Goal: Information Seeking & Learning: Check status

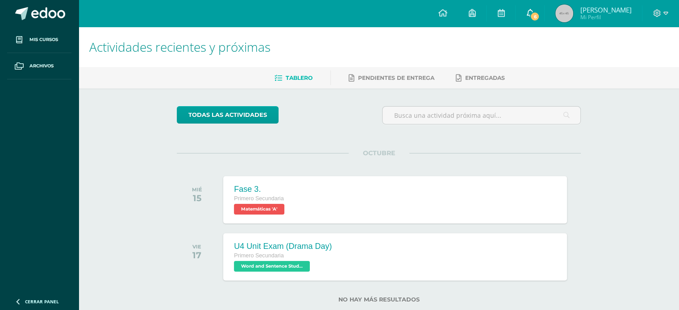
click at [534, 19] on span "6" at bounding box center [535, 17] width 10 height 10
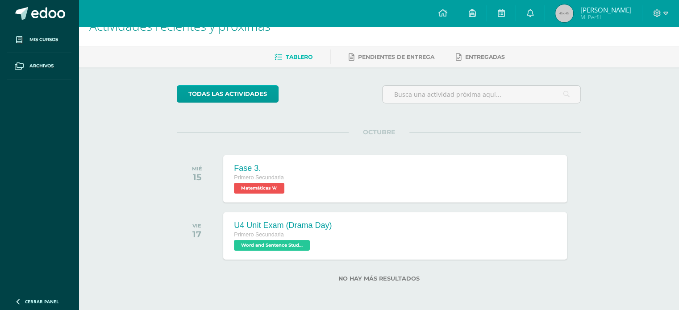
click at [325, 108] on div "todas las Actividades" at bounding box center [259, 97] width 172 height 25
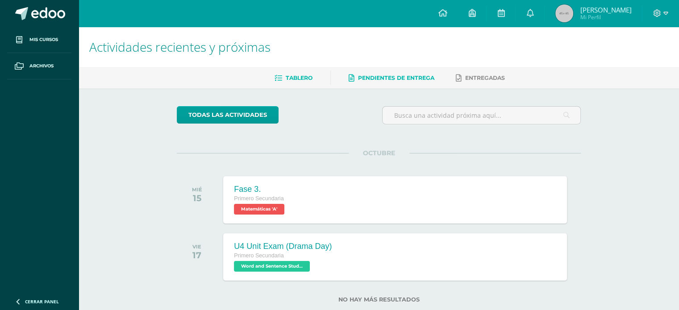
click at [413, 80] on span "Pendientes de entrega" at bounding box center [396, 78] width 76 height 7
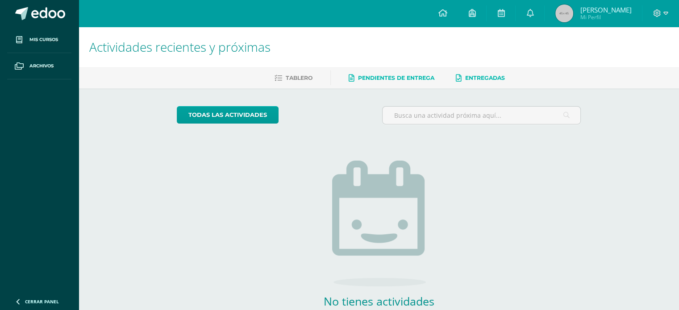
click at [490, 74] on link "Entregadas" at bounding box center [480, 78] width 49 height 14
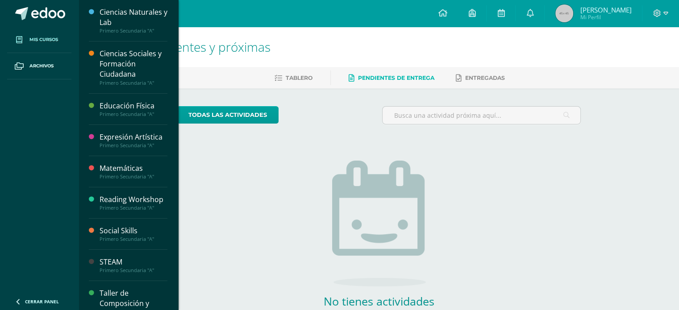
click at [32, 34] on link "Mis cursos" at bounding box center [39, 40] width 64 height 26
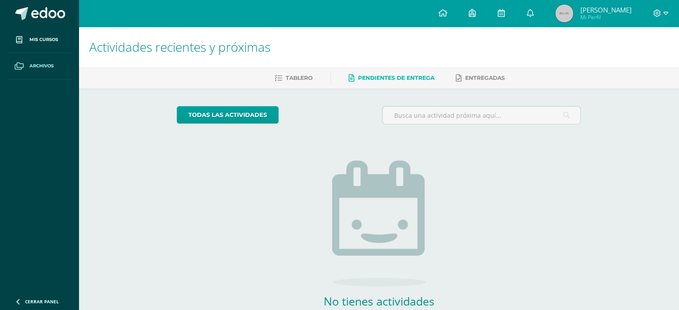
click at [49, 63] on span "Archivos" at bounding box center [41, 66] width 24 height 7
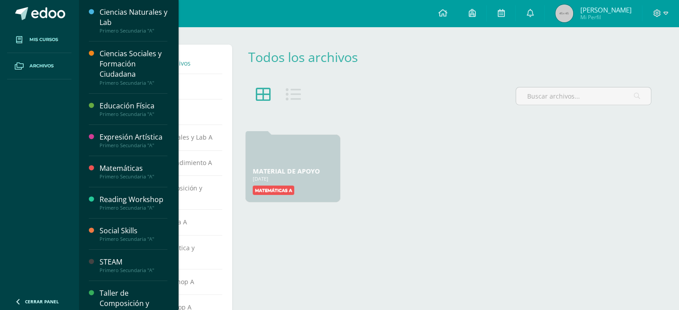
click at [27, 36] on link "Mis cursos" at bounding box center [39, 40] width 64 height 26
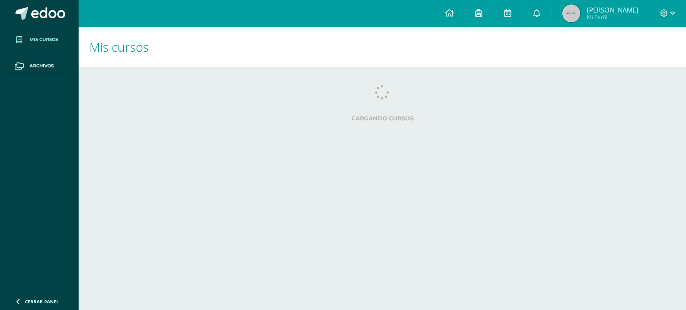
click at [475, 13] on icon at bounding box center [478, 13] width 7 height 8
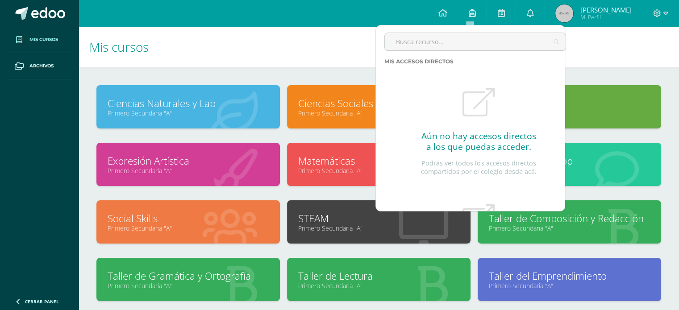
click at [303, 66] on h1 "Mis cursos" at bounding box center [378, 47] width 579 height 41
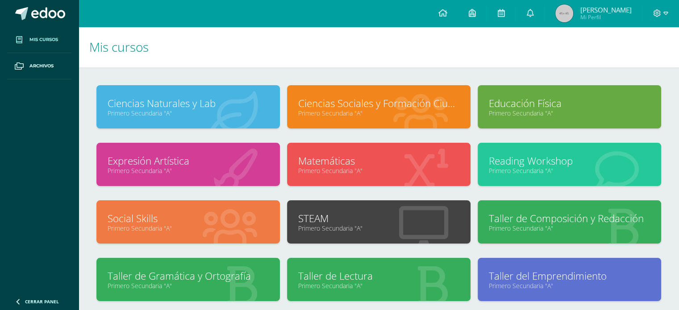
click at [572, 13] on span "Daniela Alejandra Mi Perfil" at bounding box center [594, 13] width 80 height 18
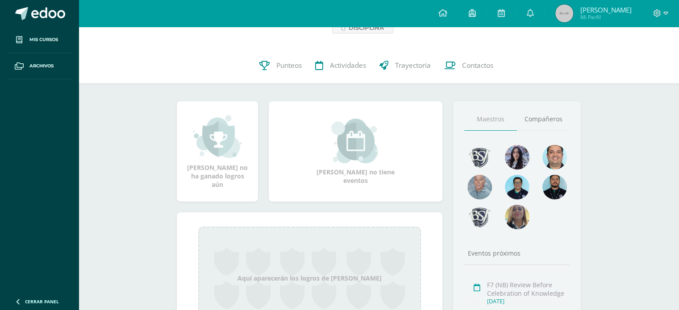
scroll to position [59, 0]
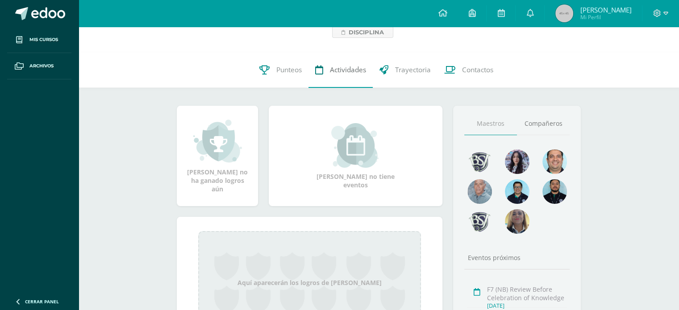
click at [354, 82] on link "Actividades" at bounding box center [341, 70] width 64 height 36
click at [326, 72] on link "Actividades" at bounding box center [341, 70] width 64 height 36
click at [270, 71] on link "Punteos" at bounding box center [281, 70] width 56 height 36
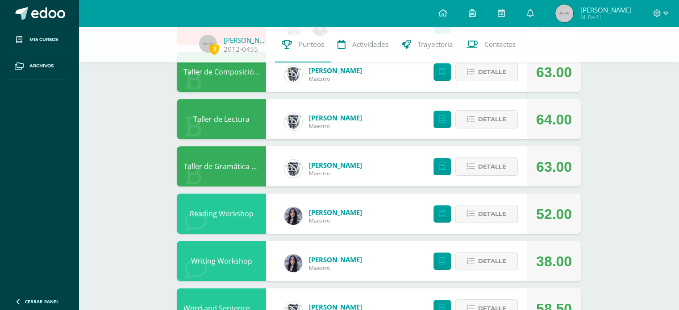
scroll to position [220, 0]
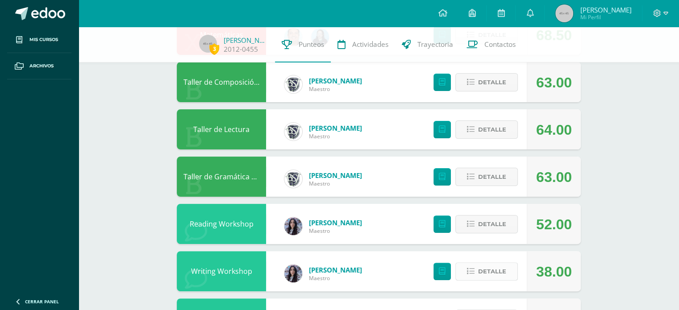
click at [502, 269] on span "Detalle" at bounding box center [492, 272] width 28 height 17
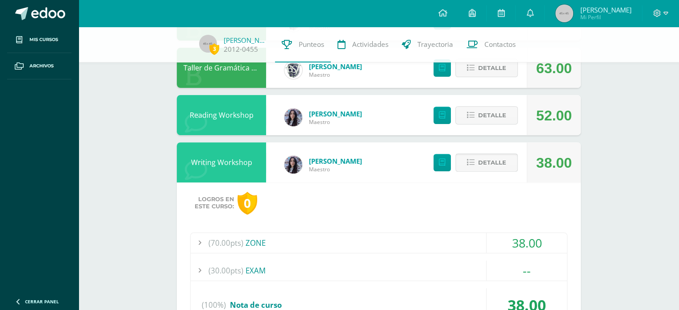
scroll to position [354, 0]
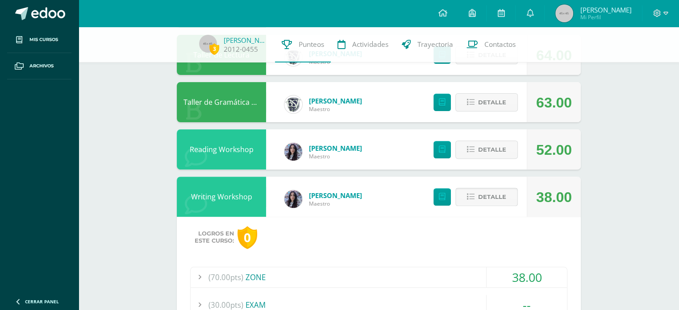
click at [497, 194] on span "Detalle" at bounding box center [492, 197] width 28 height 17
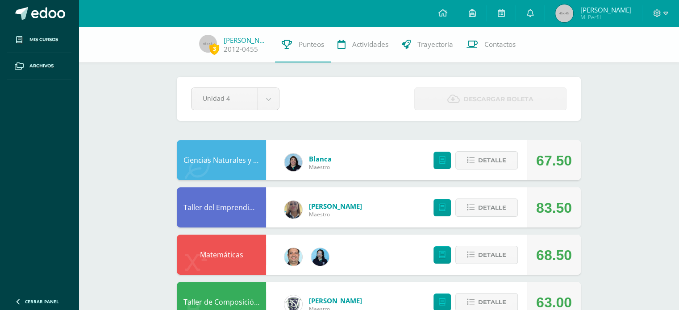
scroll to position [0, 0]
